Goal: Information Seeking & Learning: Learn about a topic

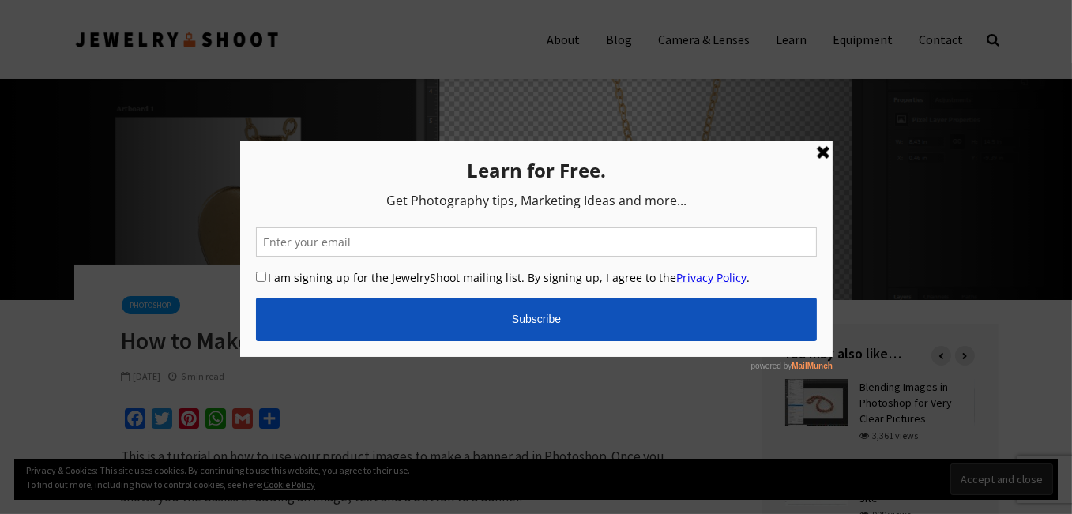
drag, startPoint x: 821, startPoint y: 150, endPoint x: 1061, endPoint y: 291, distance: 278.3
click at [821, 150] on link at bounding box center [822, 151] width 19 height 19
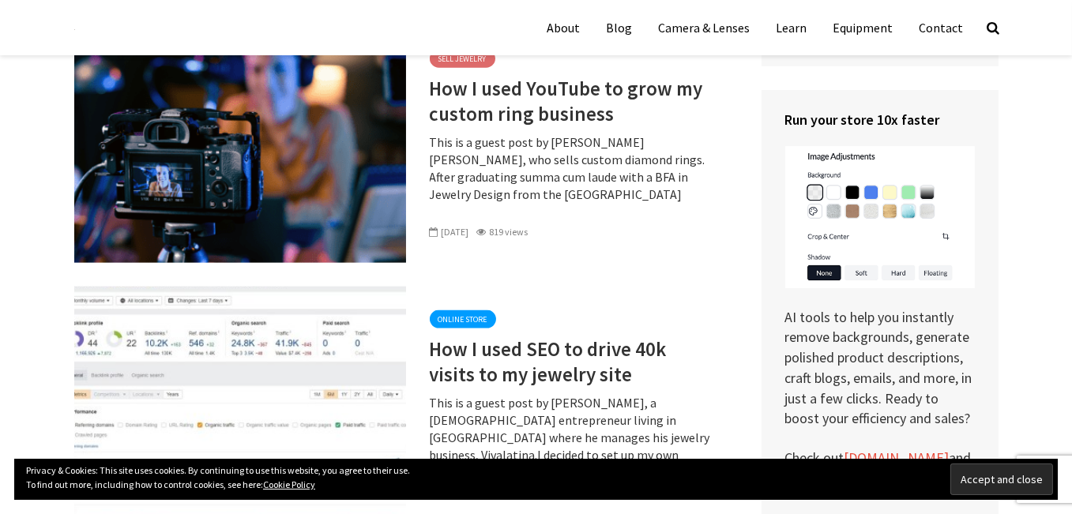
scroll to position [10128, 0]
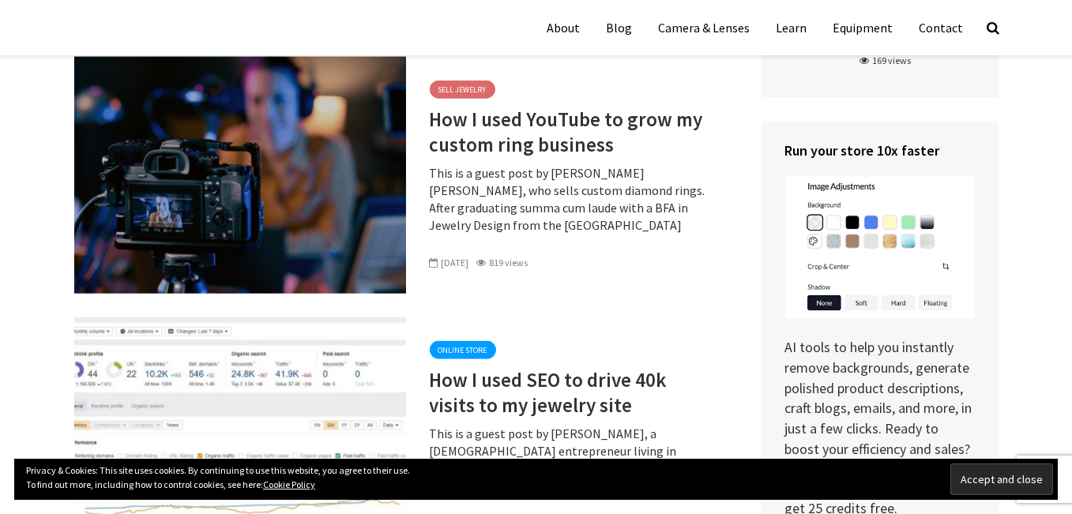
click at [201, 182] on link at bounding box center [240, 174] width 332 height 16
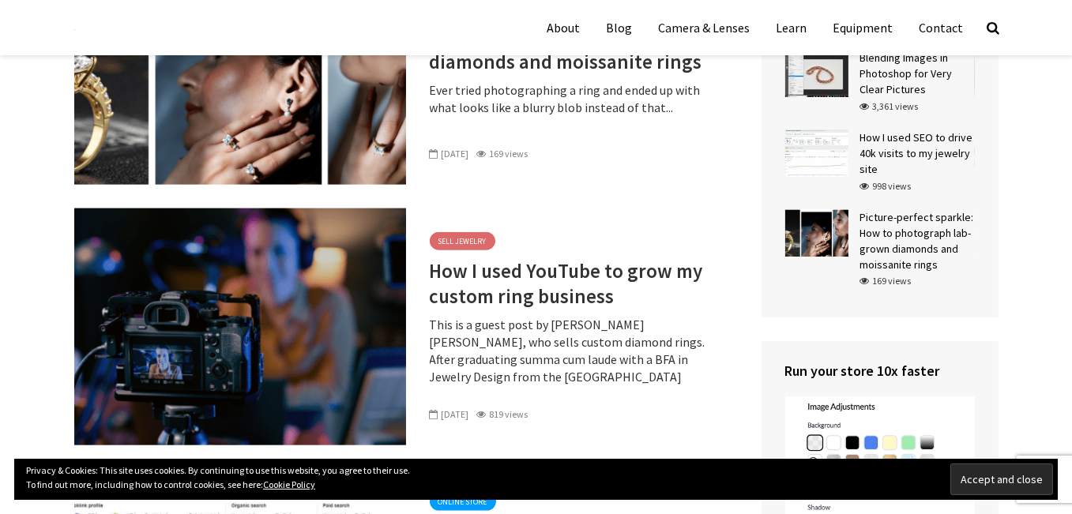
scroll to position [9891, 0]
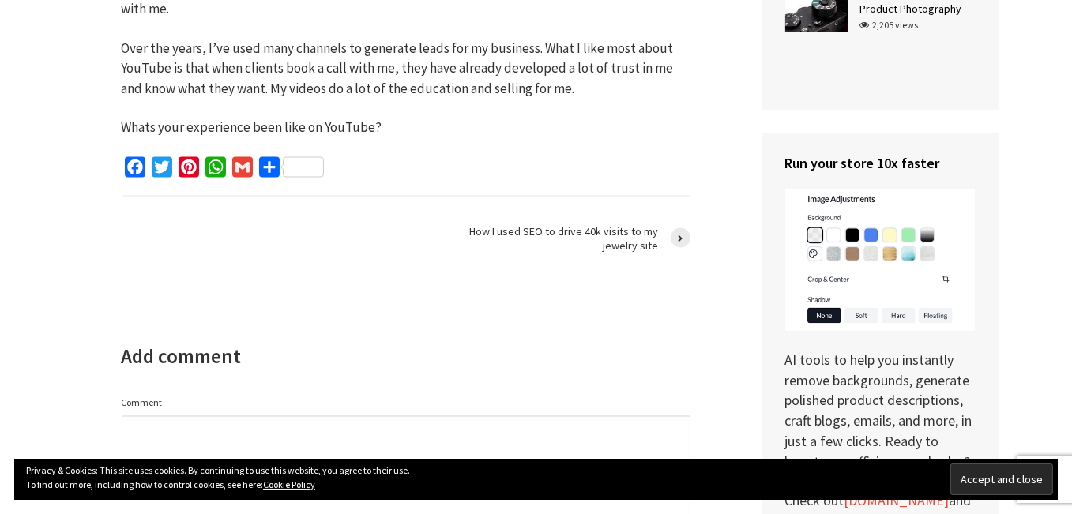
scroll to position [3476, 0]
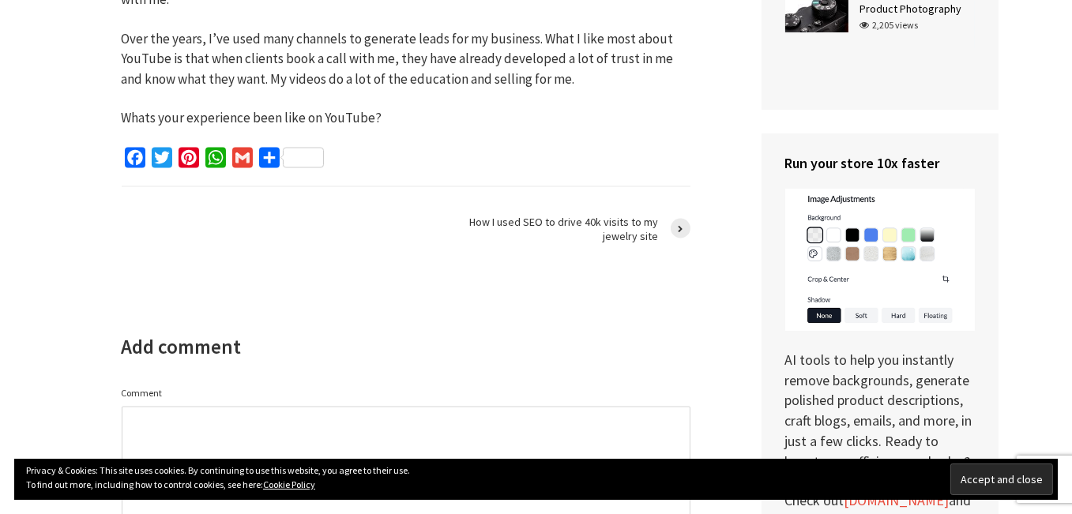
click at [908, 219] on img at bounding box center [880, 260] width 190 height 142
click at [859, 303] on img at bounding box center [880, 260] width 190 height 142
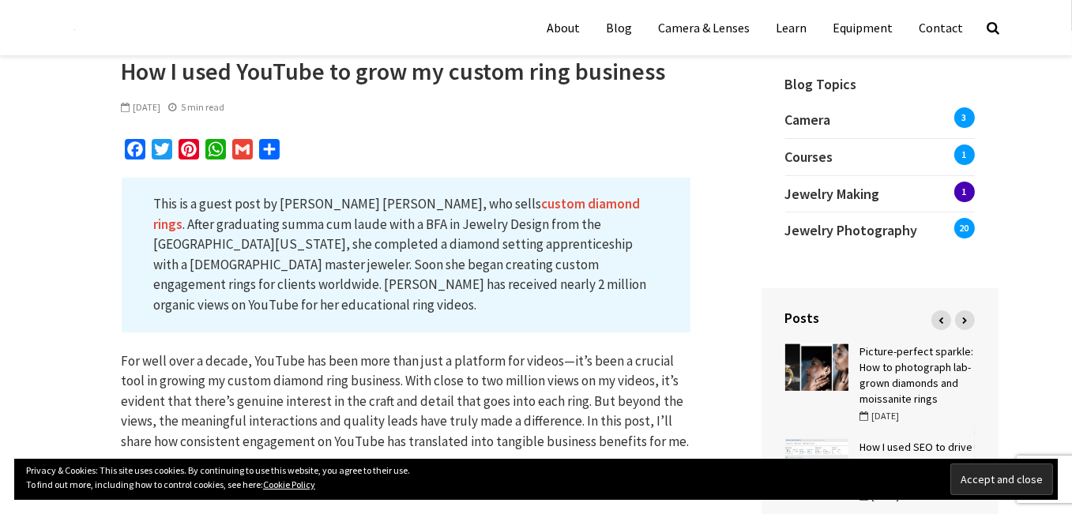
scroll to position [0, 0]
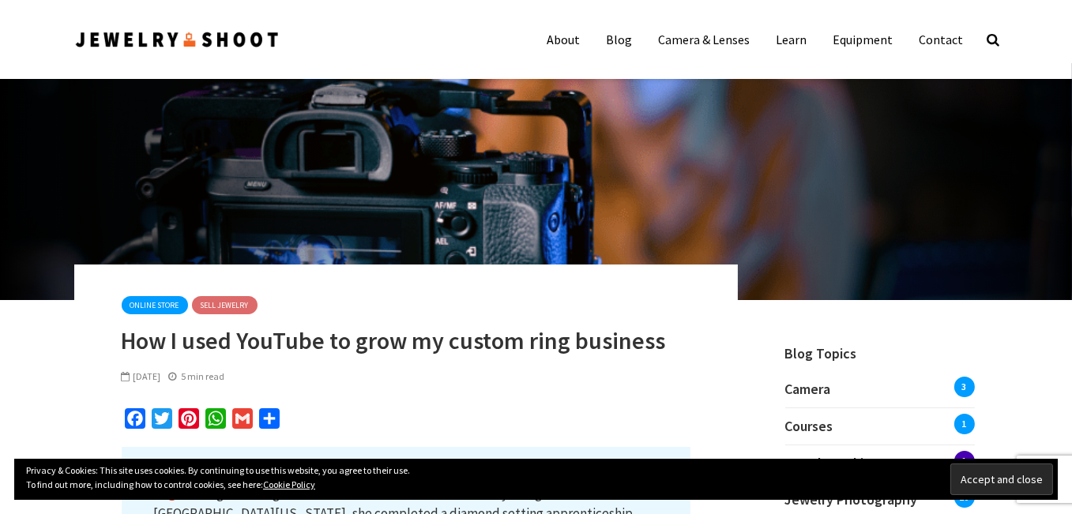
click at [338, 334] on h1 "How I used YouTube to grow my custom ring business" at bounding box center [406, 340] width 569 height 28
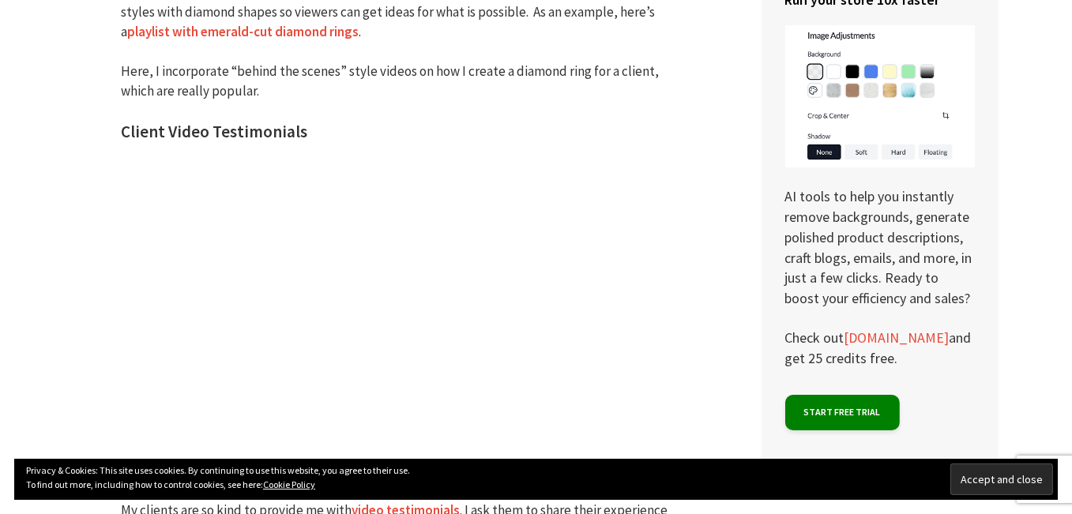
scroll to position [2291, 0]
